Goal: Task Accomplishment & Management: Manage account settings

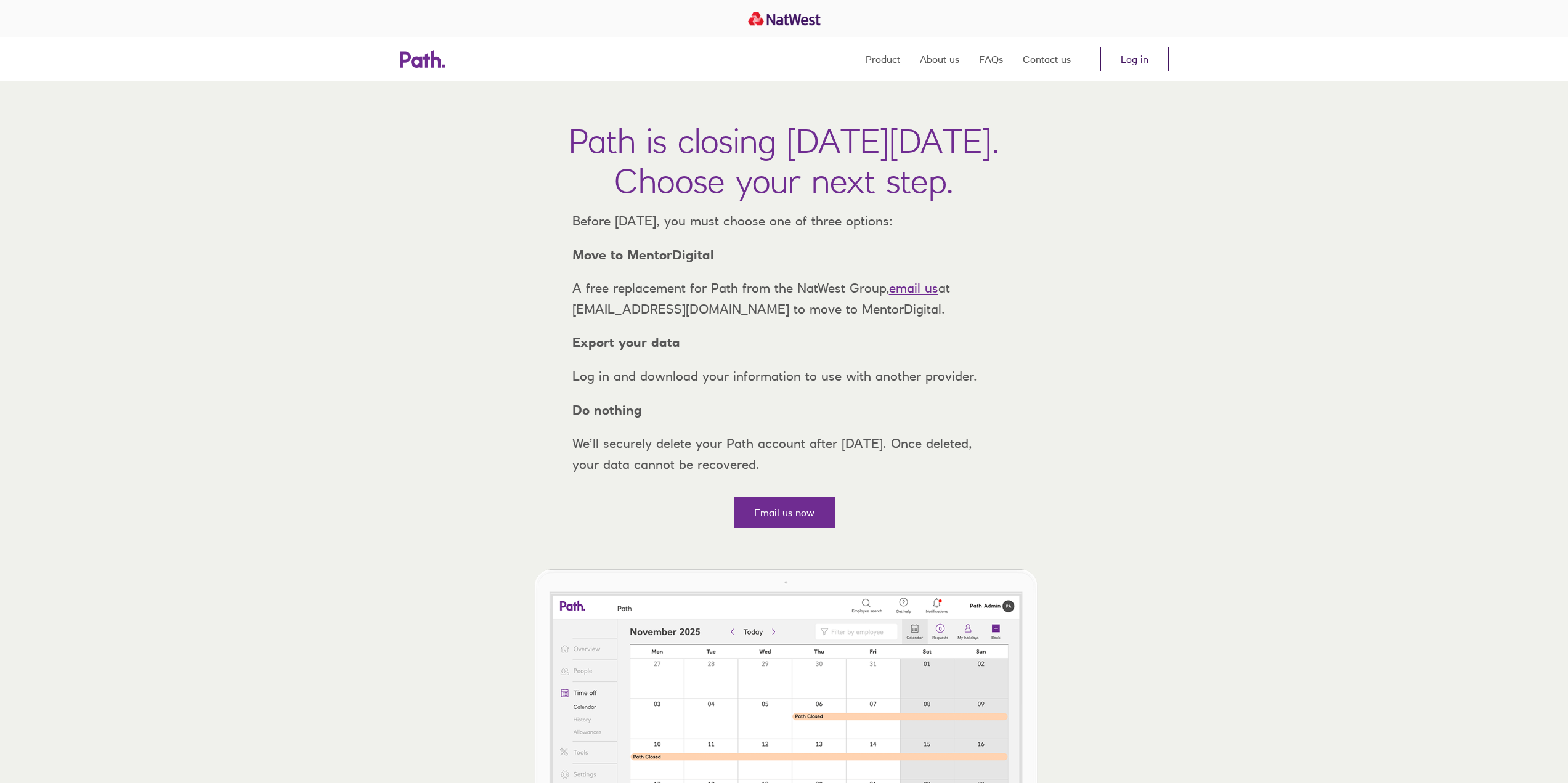
click at [1122, 55] on link "Log in" at bounding box center [1135, 59] width 68 height 25
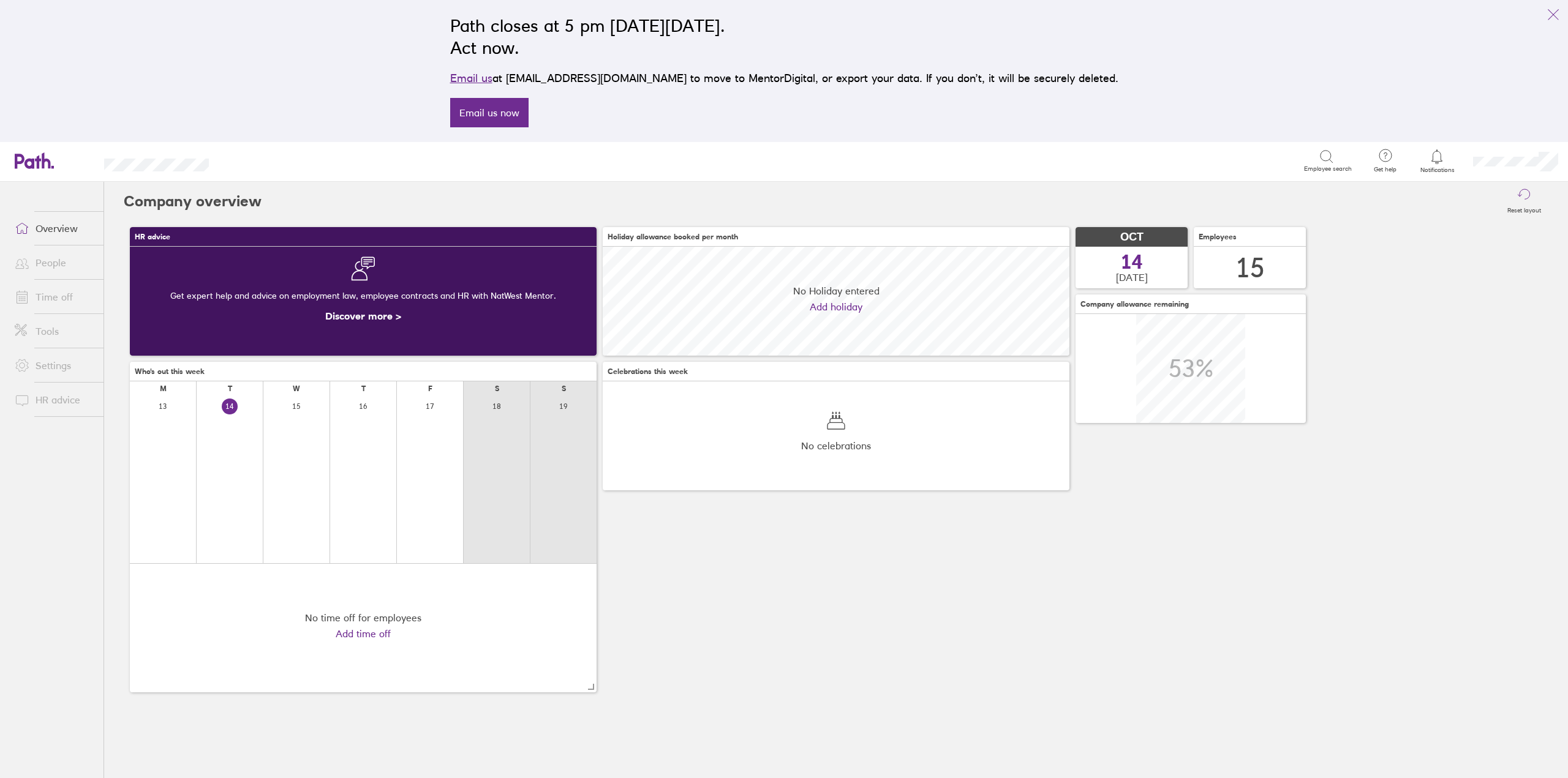
scroll to position [109, 467]
click at [59, 291] on link "Time off" at bounding box center [54, 297] width 98 height 24
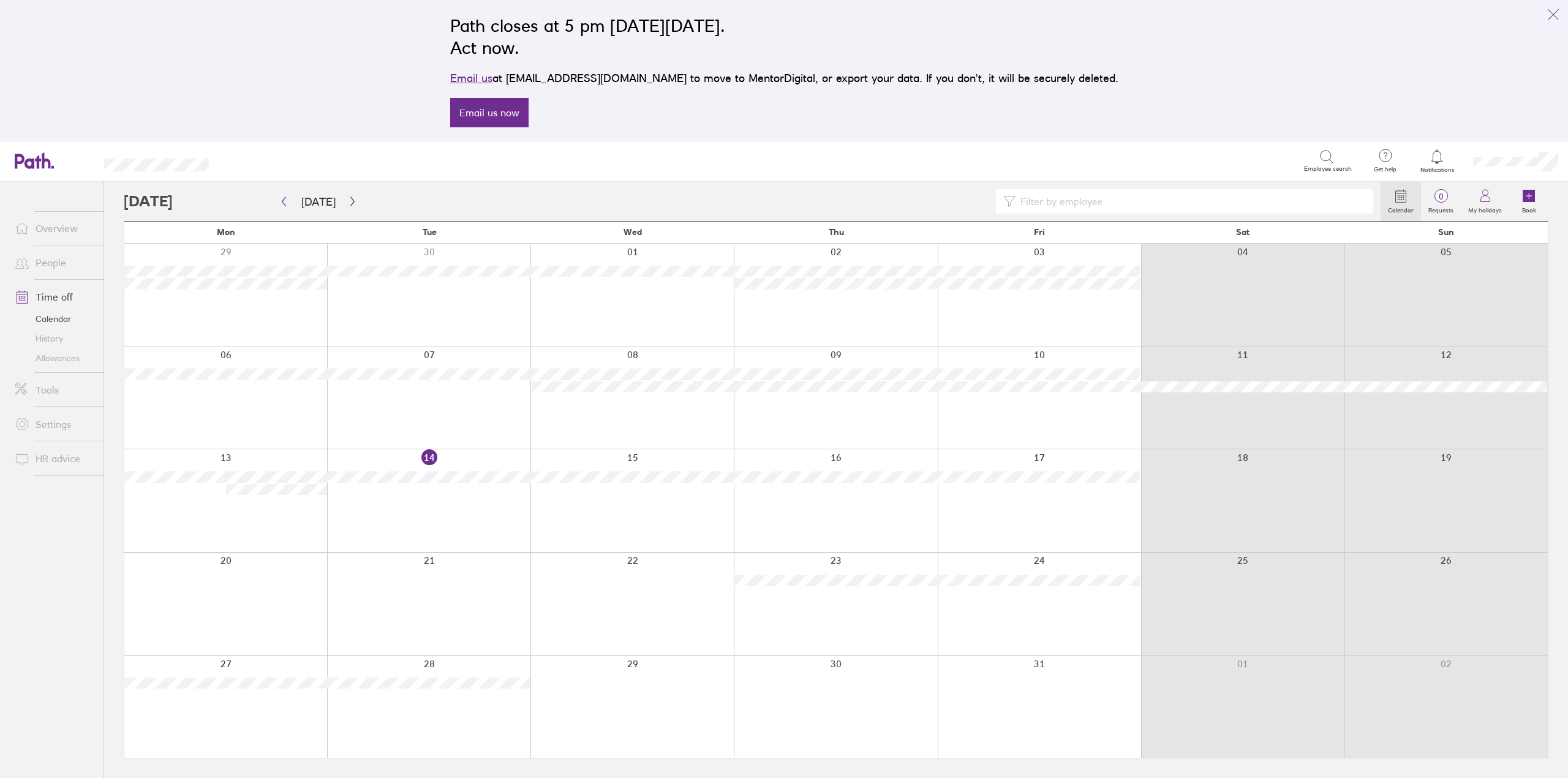
click at [423, 498] on div at bounding box center [429, 500] width 204 height 103
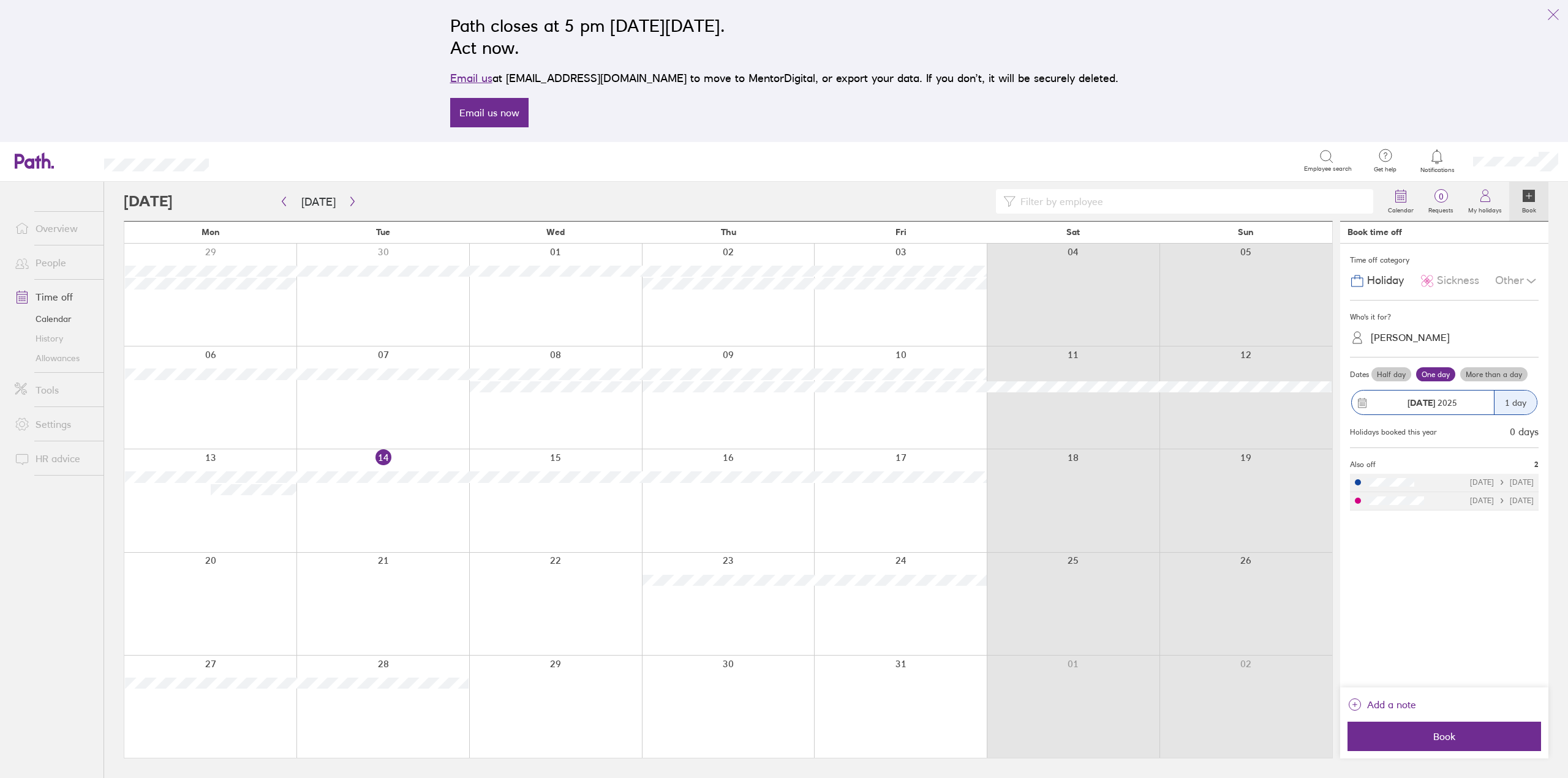
click at [1473, 281] on span "Sickness" at bounding box center [1458, 280] width 43 height 13
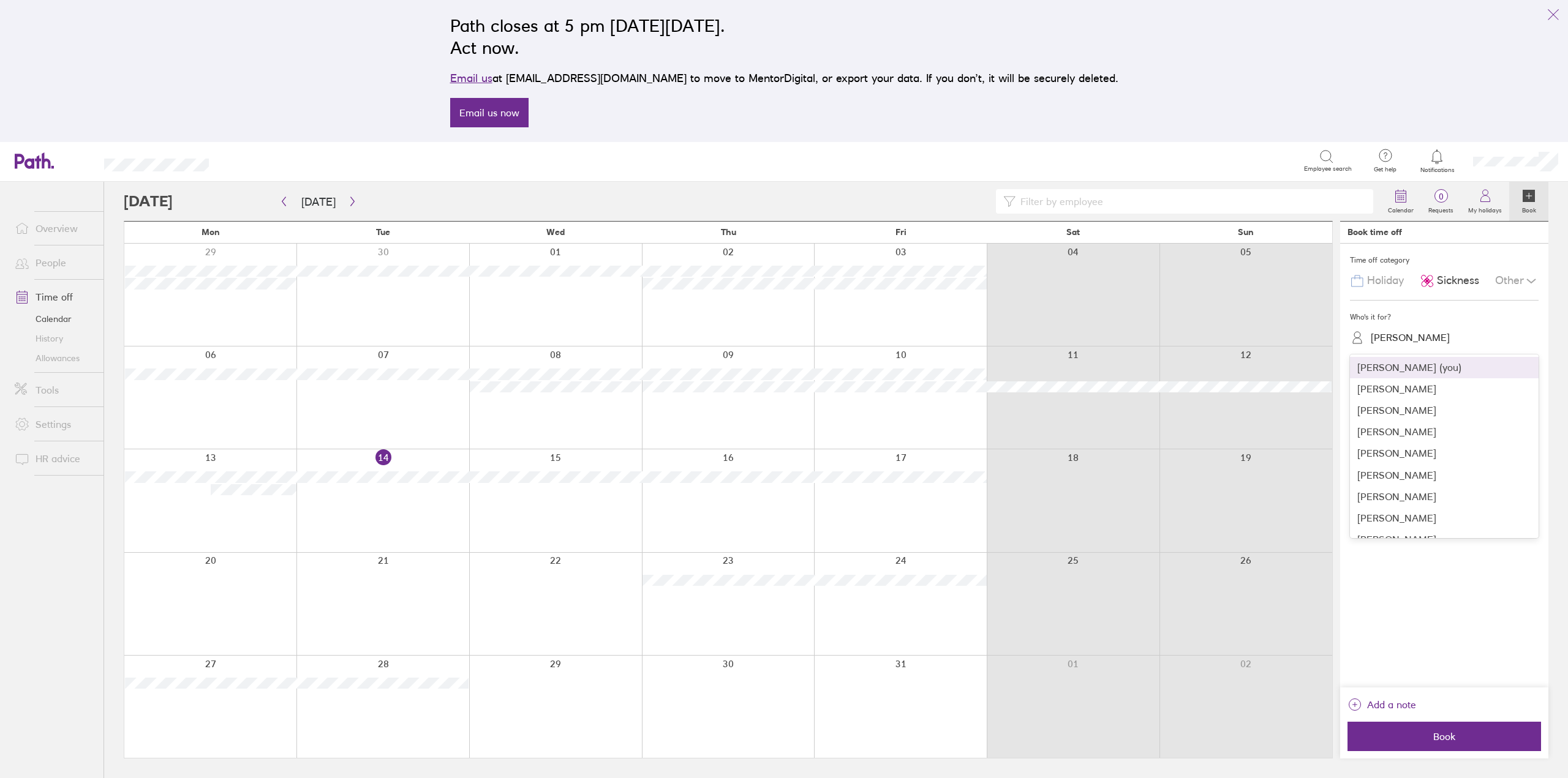
click at [1419, 333] on div "Jamie Stokes" at bounding box center [1410, 337] width 79 height 11
drag, startPoint x: 1403, startPoint y: 451, endPoint x: 1403, endPoint y: 458, distance: 7.0
click at [1403, 453] on div "Elizabeth Nicholl" at bounding box center [1444, 453] width 189 height 22
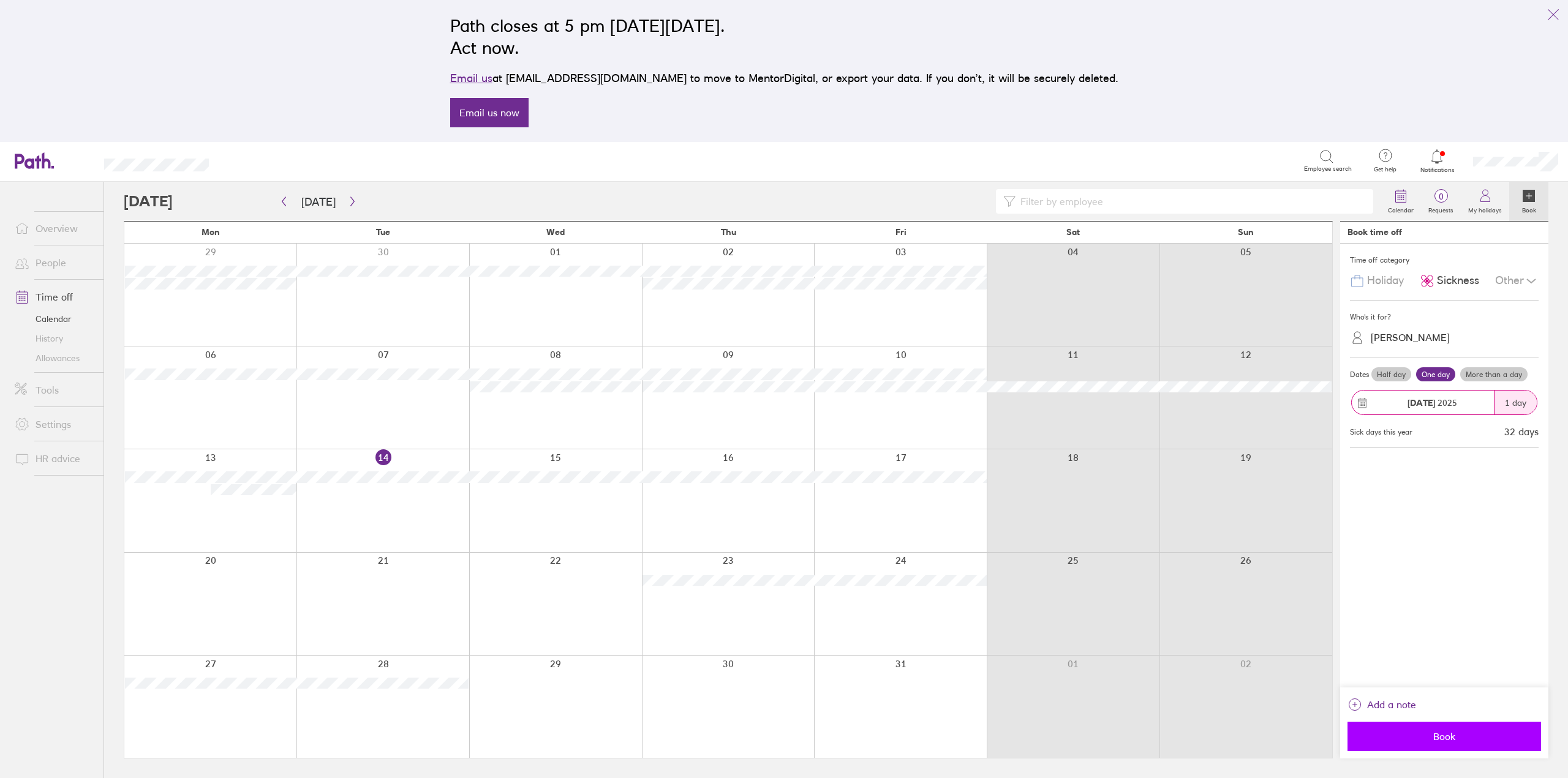
click at [1422, 747] on button "Book" at bounding box center [1444, 737] width 193 height 30
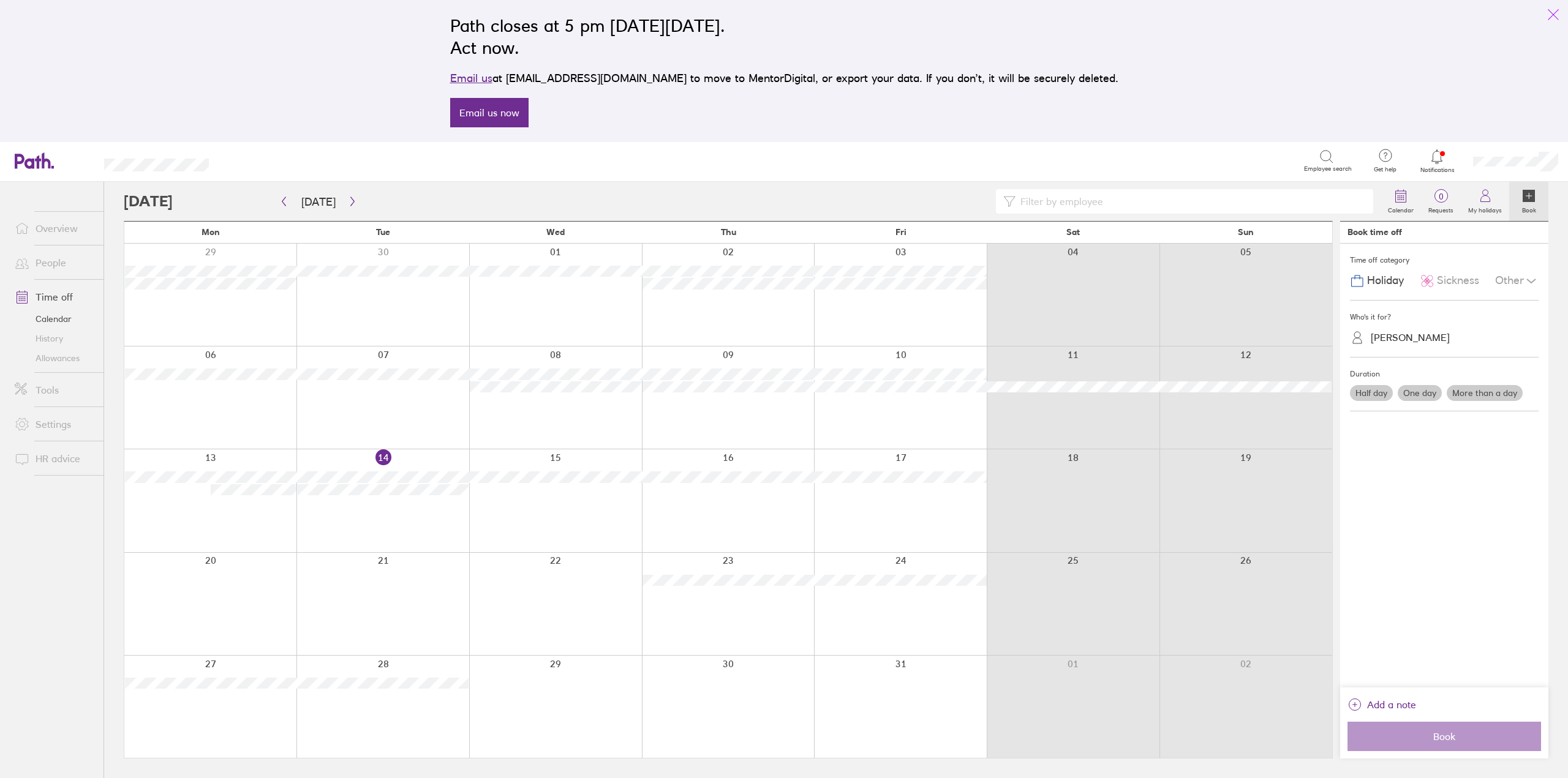
click at [1550, 14] on icon "link" at bounding box center [1553, 14] width 15 height 15
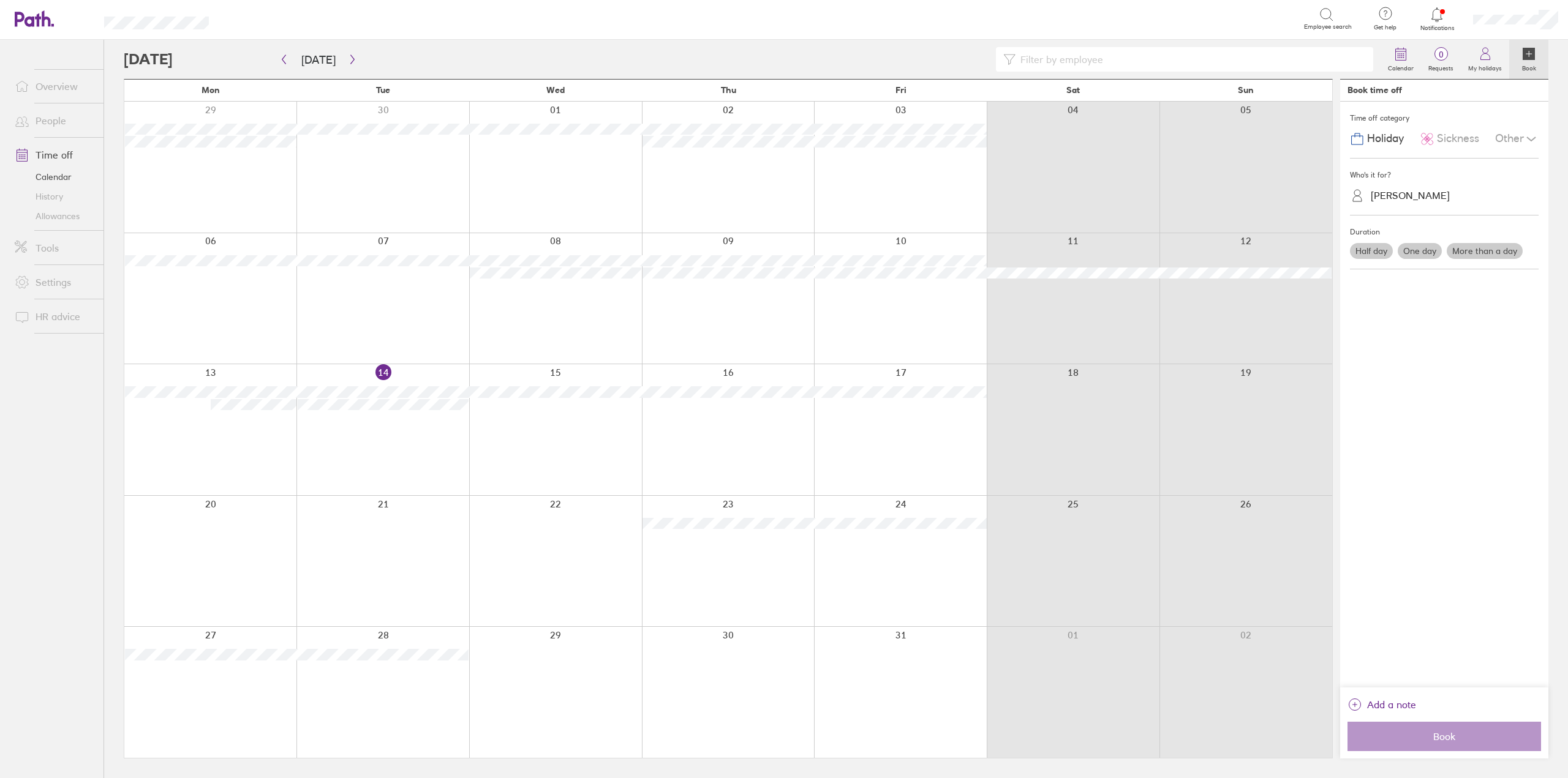
click at [390, 432] on div at bounding box center [383, 430] width 172 height 131
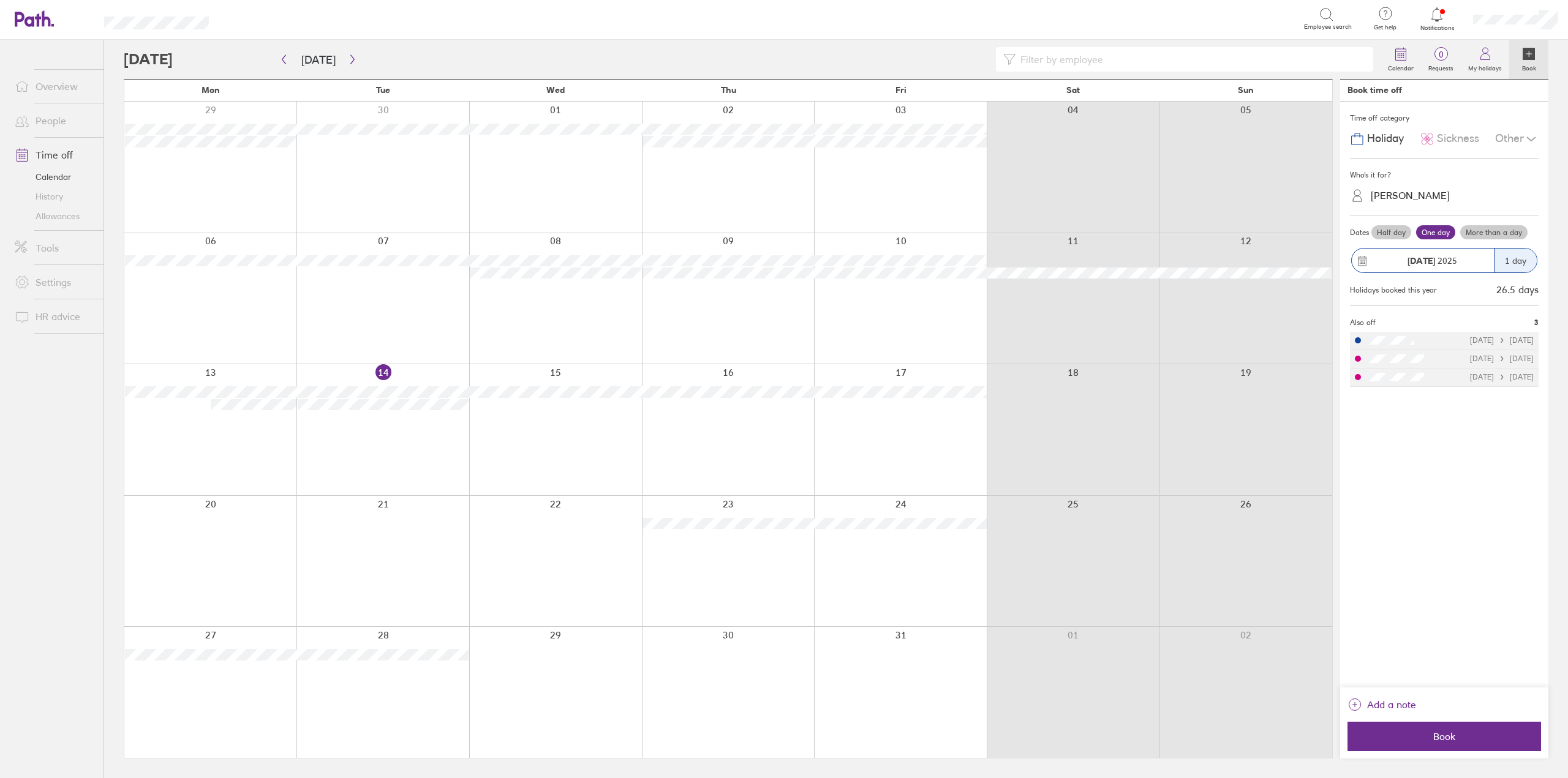
click at [1451, 142] on span "Sickness" at bounding box center [1458, 138] width 43 height 13
click at [1413, 199] on div "Elizabeth Nicholl" at bounding box center [1410, 195] width 79 height 11
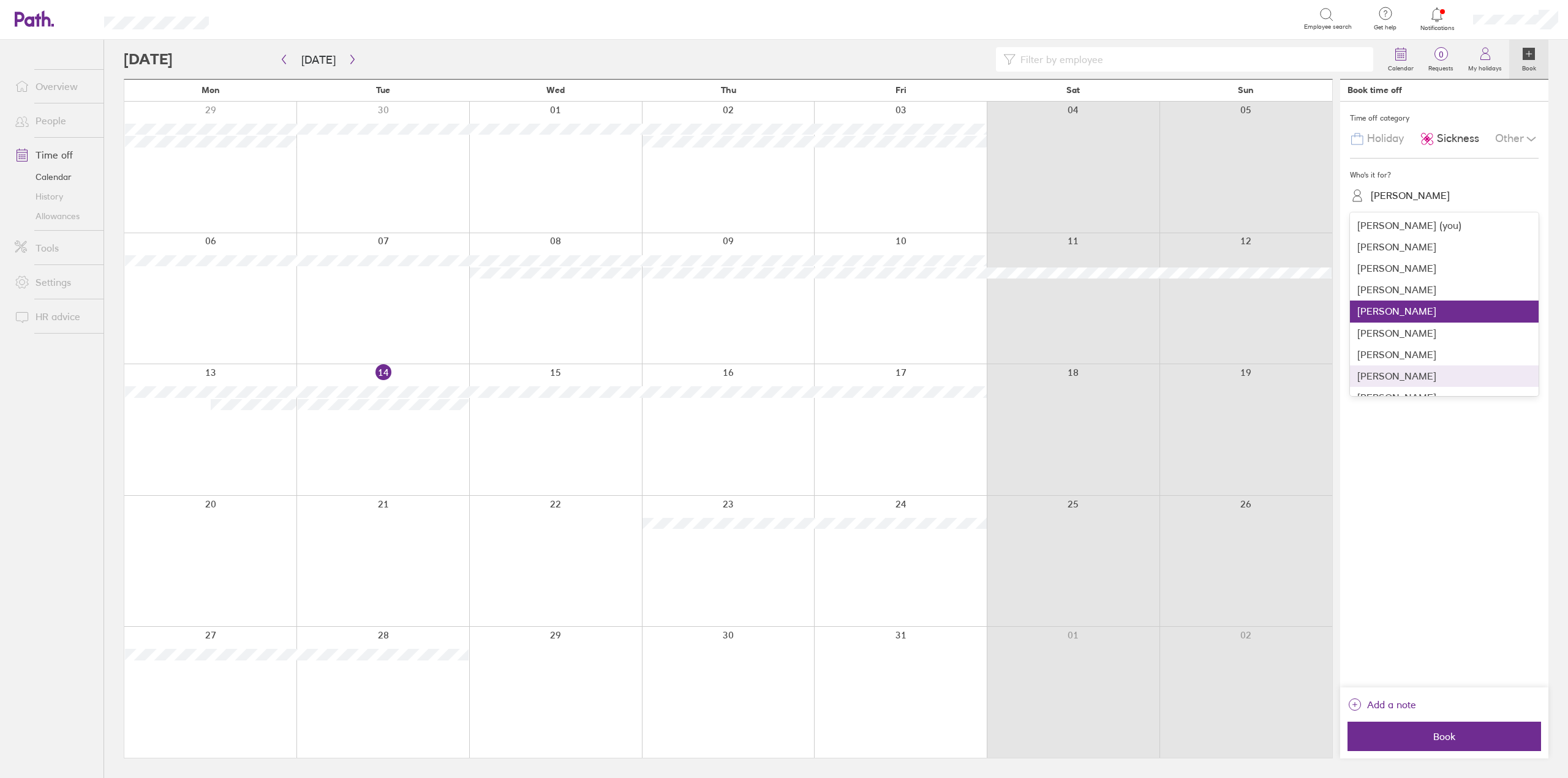
click at [1394, 377] on div "Lauren Fullarton" at bounding box center [1444, 376] width 189 height 22
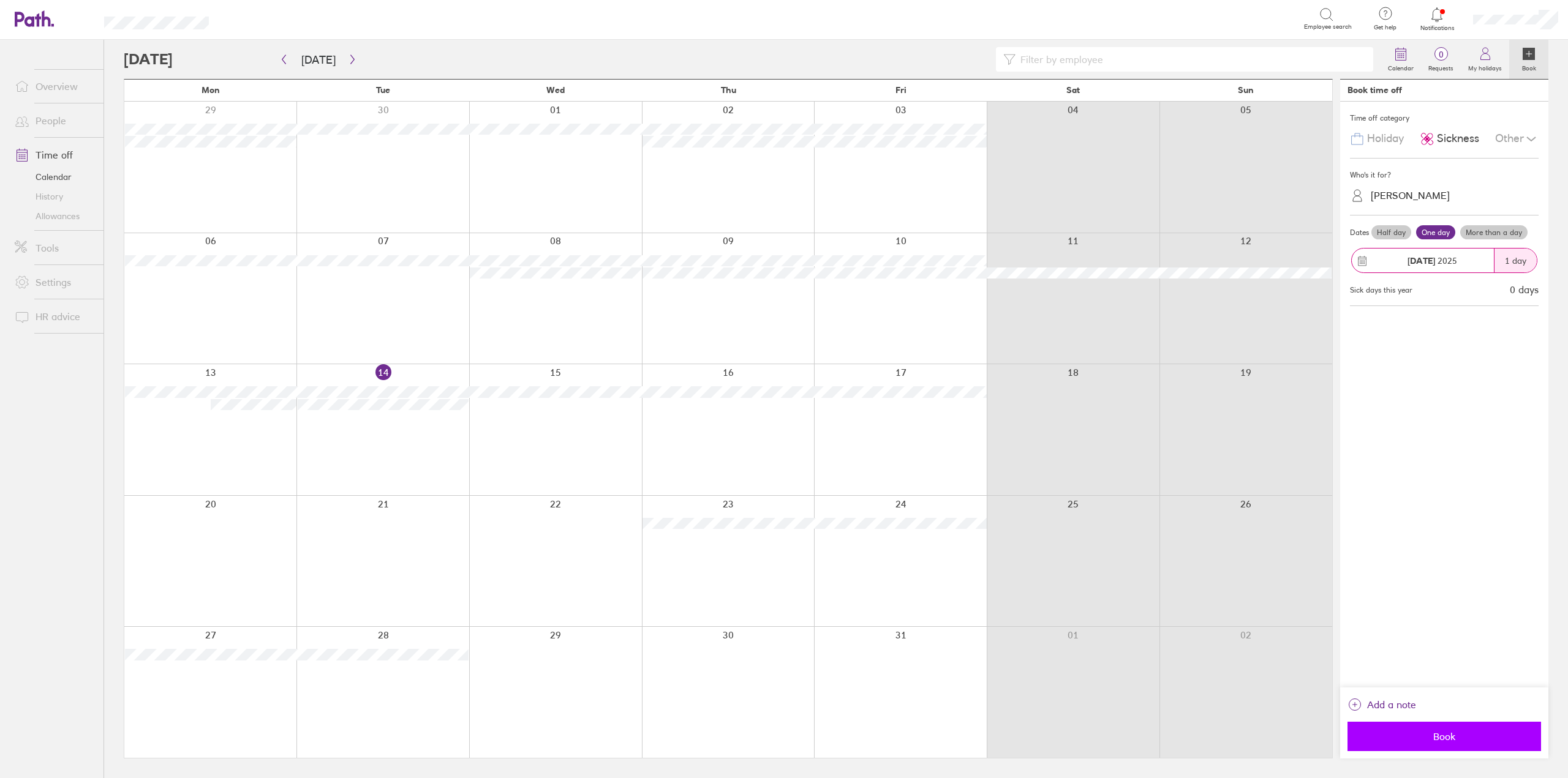
click at [1394, 741] on span "Book" at bounding box center [1444, 736] width 177 height 11
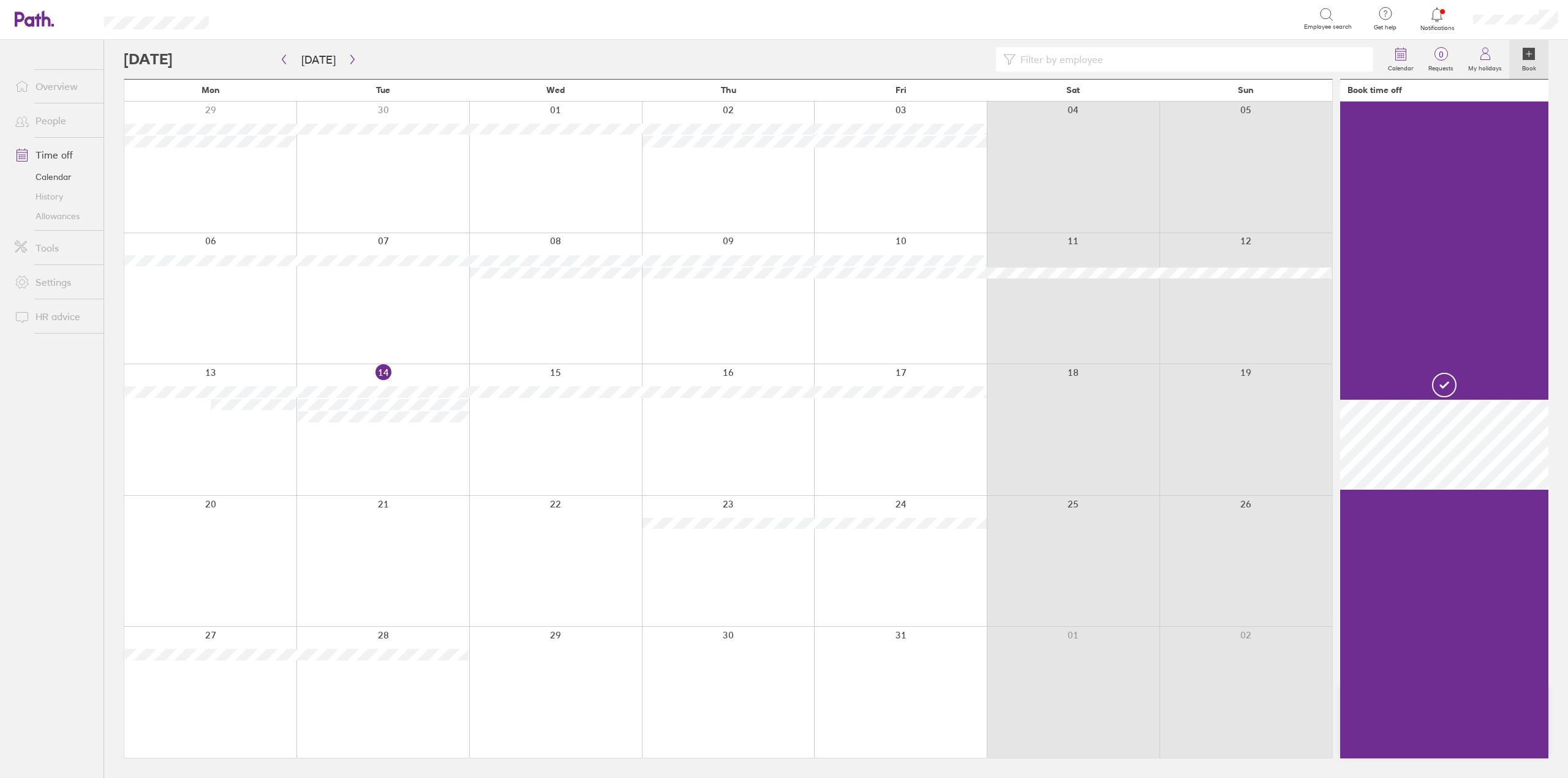
click at [65, 216] on link "Allowances" at bounding box center [54, 216] width 98 height 20
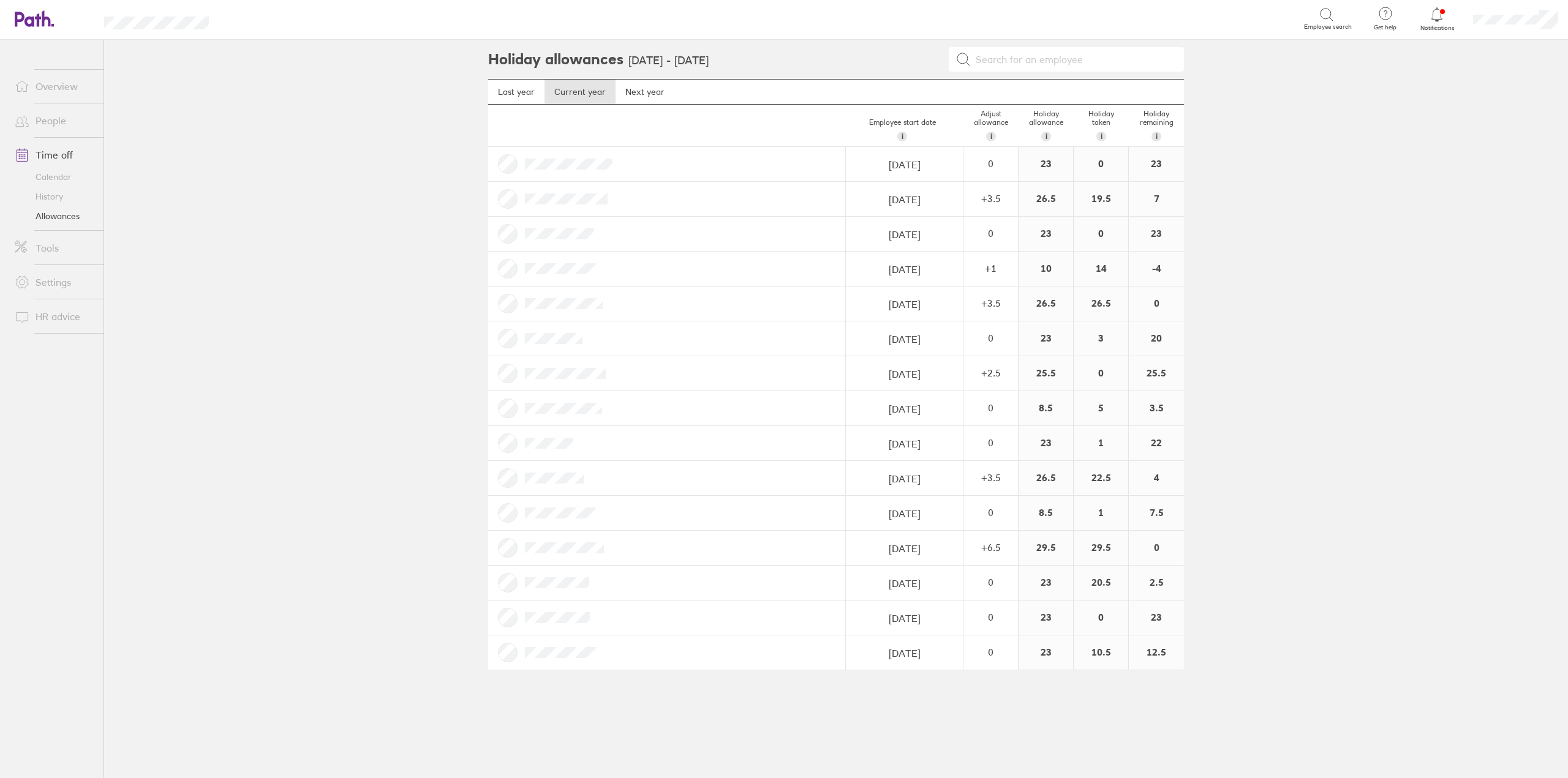
click at [51, 117] on link "People" at bounding box center [54, 121] width 98 height 24
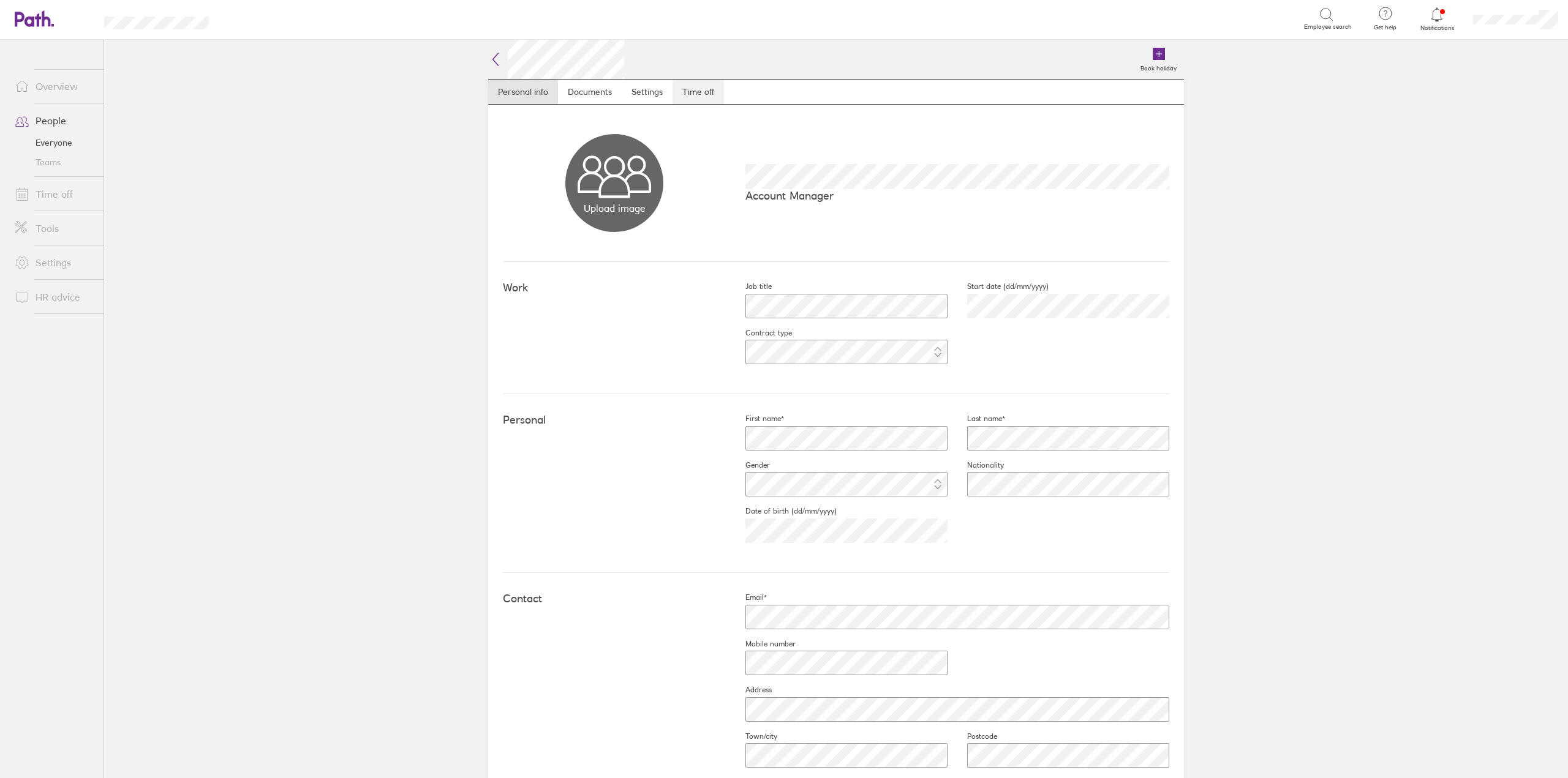
click at [686, 98] on link "Time off" at bounding box center [698, 91] width 51 height 24
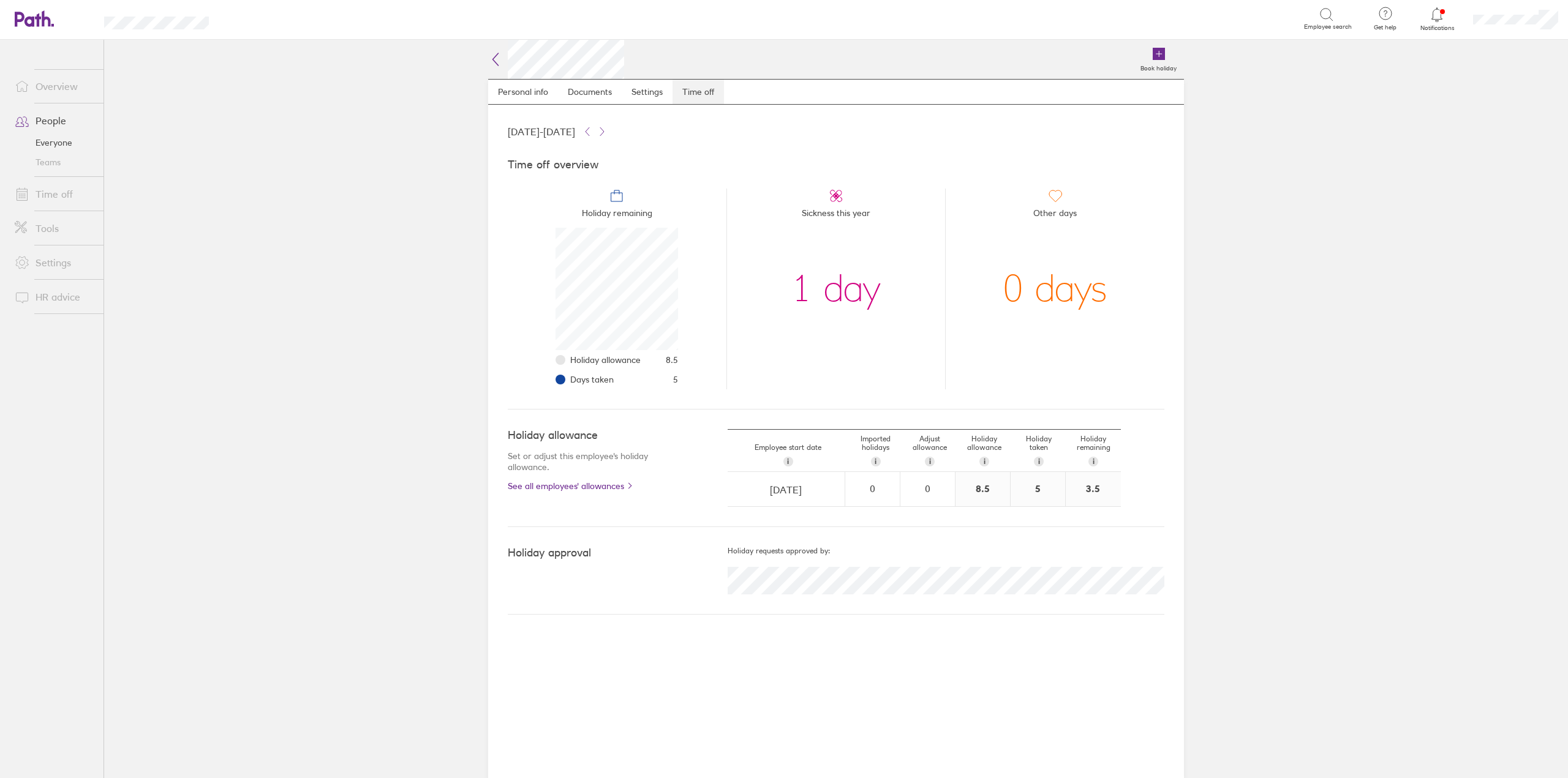
scroll to position [123, 123]
click at [49, 197] on link "Time off" at bounding box center [54, 194] width 98 height 24
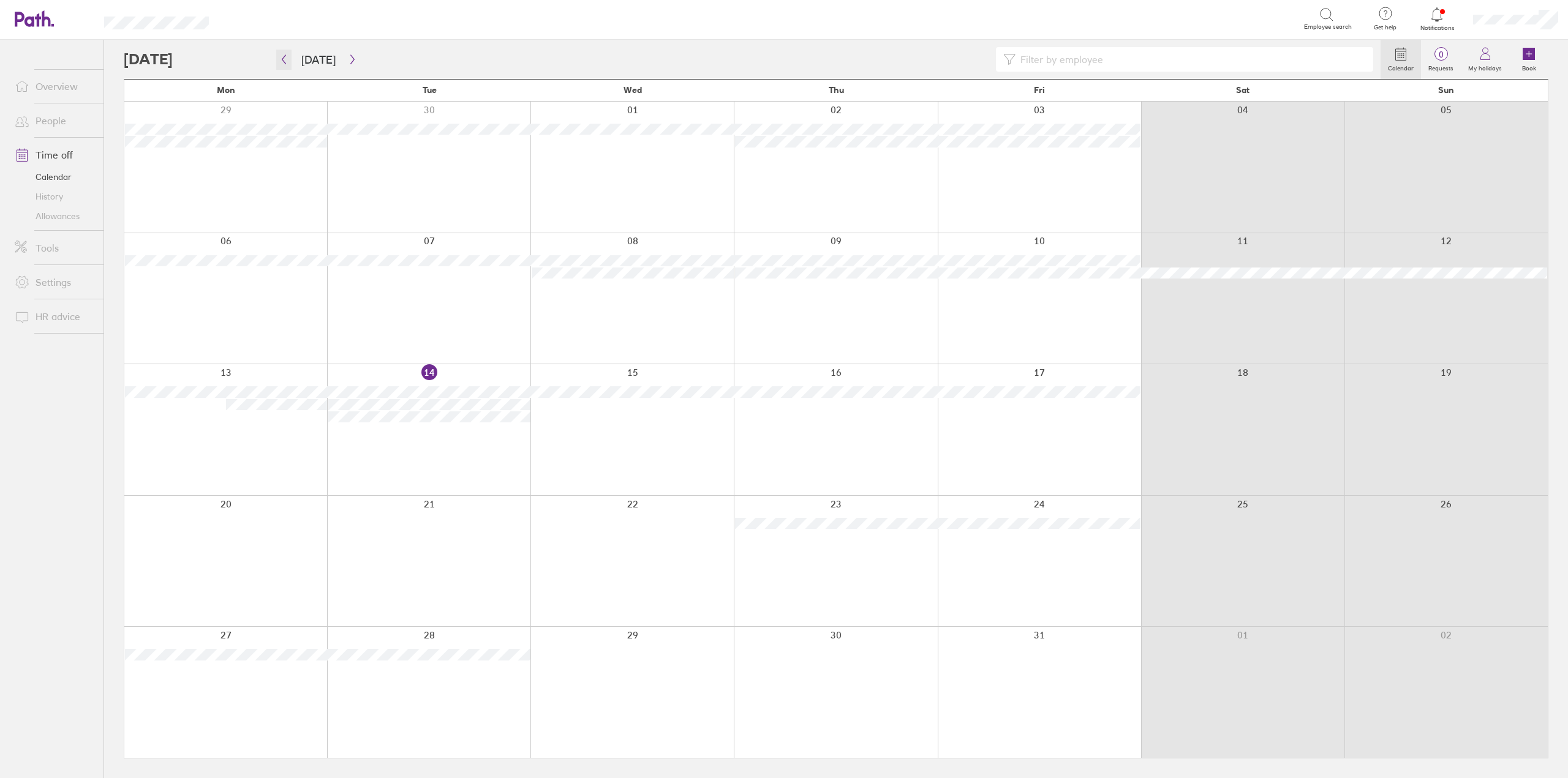
click at [284, 61] on icon "button" at bounding box center [284, 59] width 3 height 10
click at [61, 220] on link "Allowances" at bounding box center [54, 216] width 98 height 20
